Goal: Find specific page/section: Find specific page/section

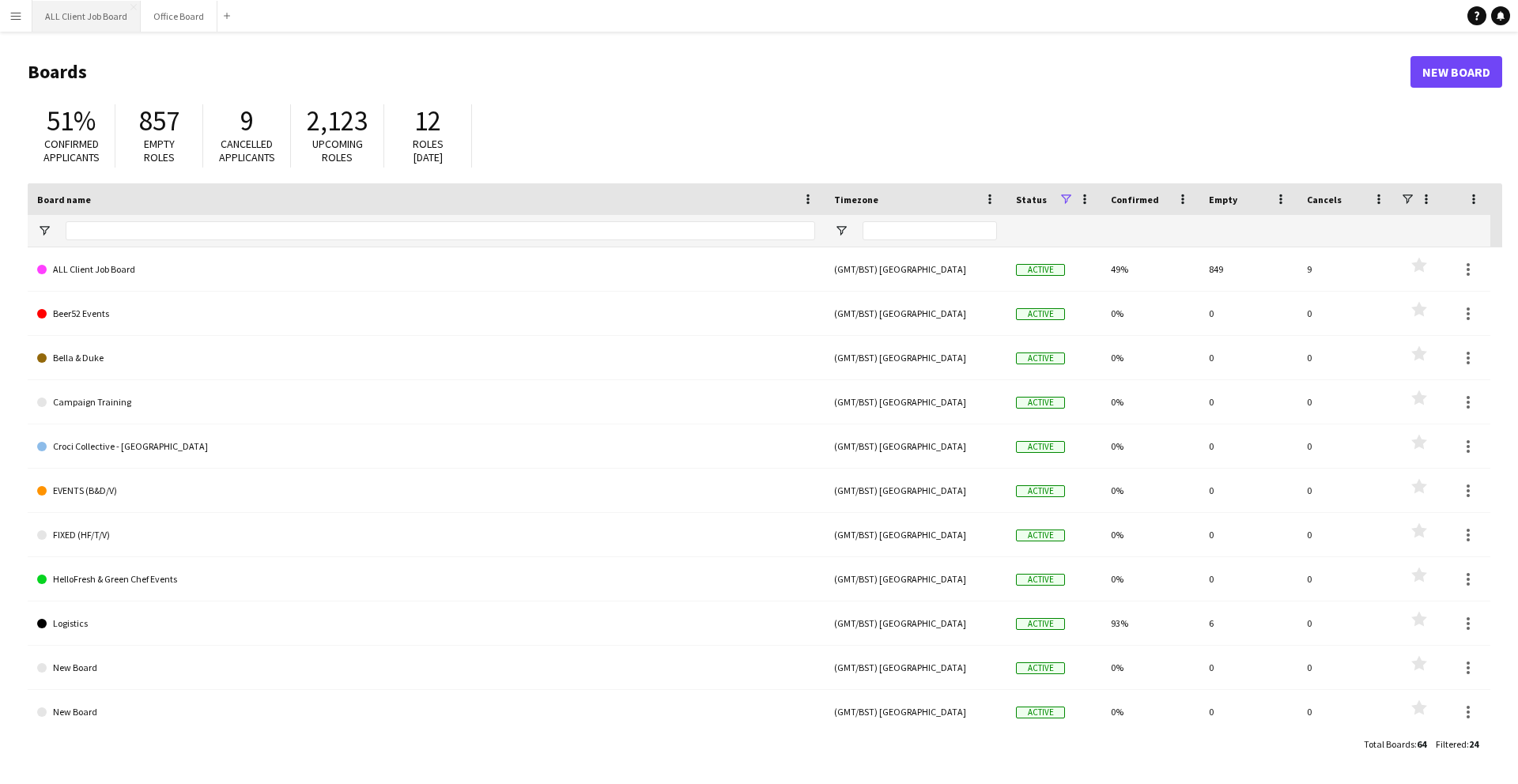
click at [82, 16] on button "ALL Client Job Board Close" at bounding box center [86, 16] width 108 height 30
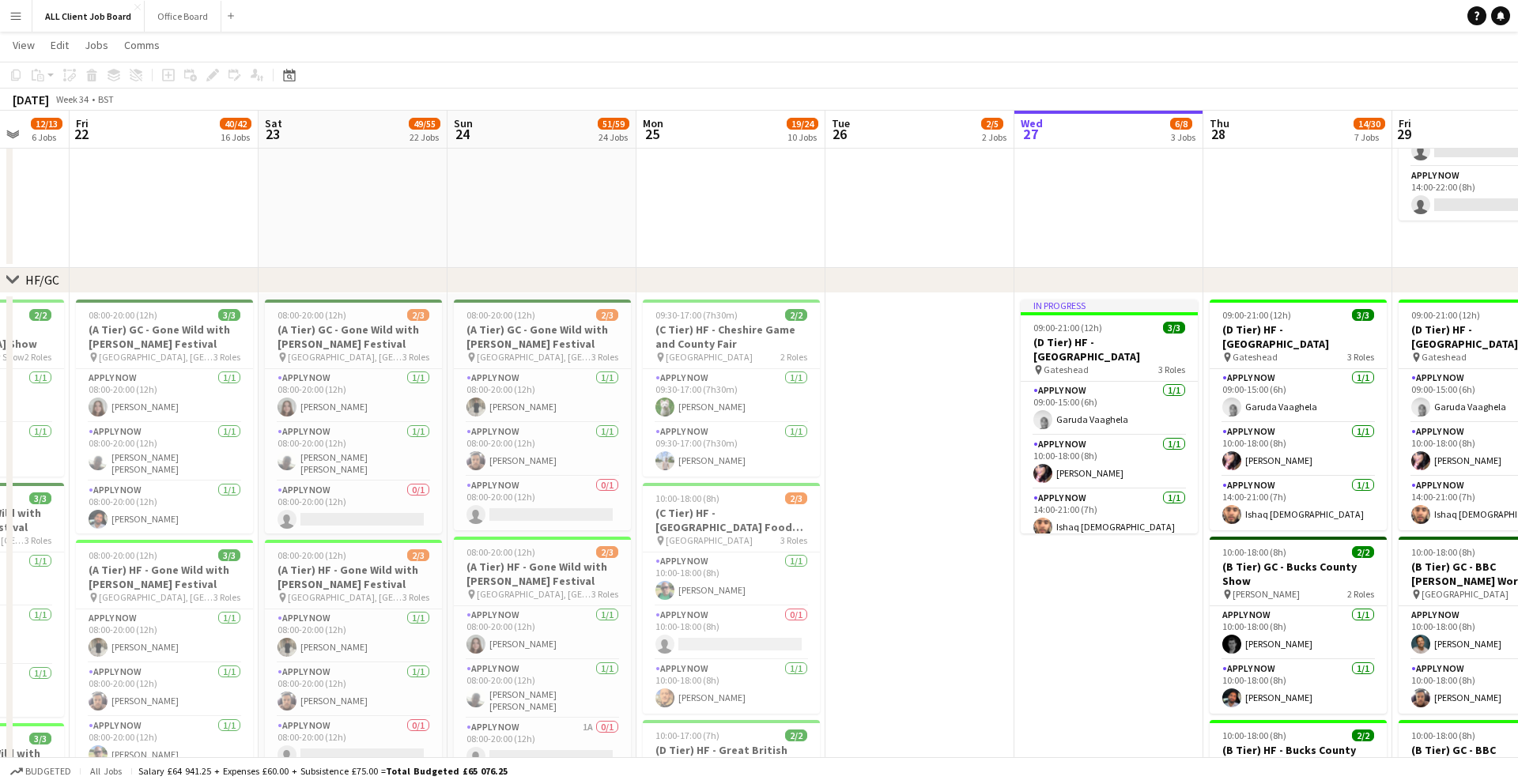
scroll to position [104, 0]
